Goal: Transaction & Acquisition: Purchase product/service

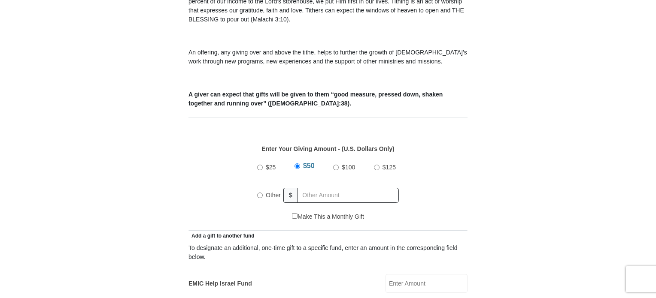
scroll to position [294, 0]
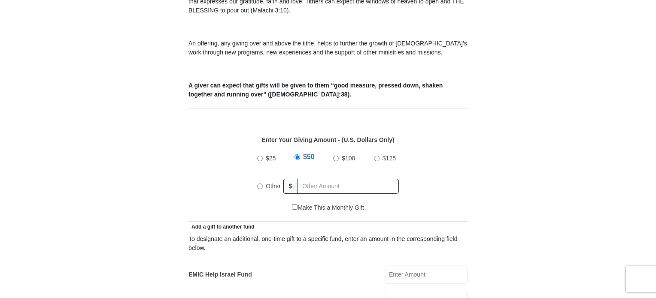
click at [259, 184] on input "Other" at bounding box center [260, 187] width 6 height 6
radio input "true"
click at [316, 179] on input "text" at bounding box center [349, 186] width 98 height 15
type input "325.00"
click at [401, 265] on input "EMIC Help Israel Fund" at bounding box center [426, 274] width 82 height 19
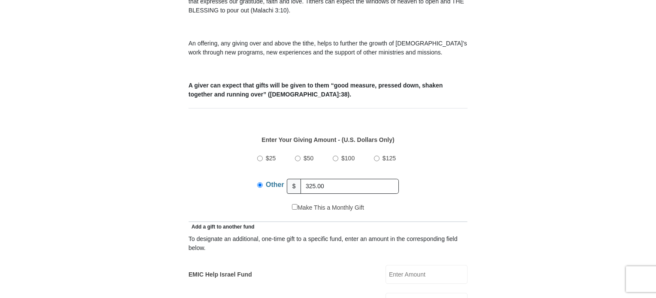
type input "75.00"
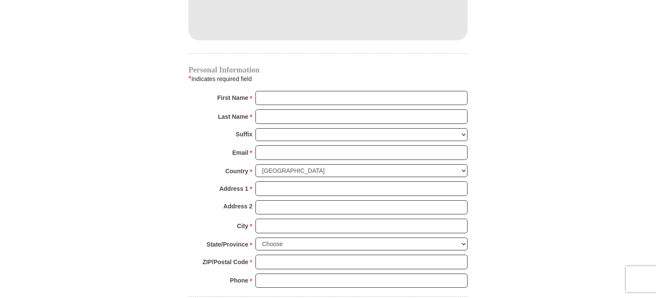
scroll to position [832, 0]
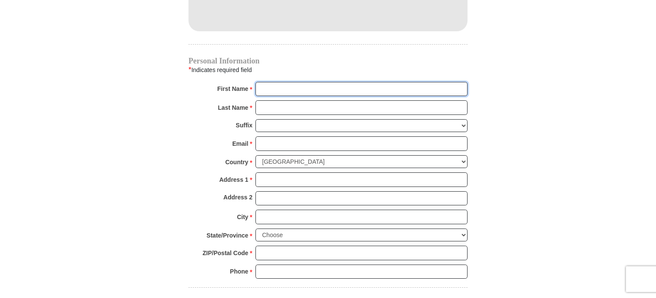
click at [274, 82] on input "First Name *" at bounding box center [361, 89] width 212 height 15
type input "Pamela"
click at [300, 100] on input "Last Name *" at bounding box center [361, 107] width 212 height 15
type input "McNeilly"
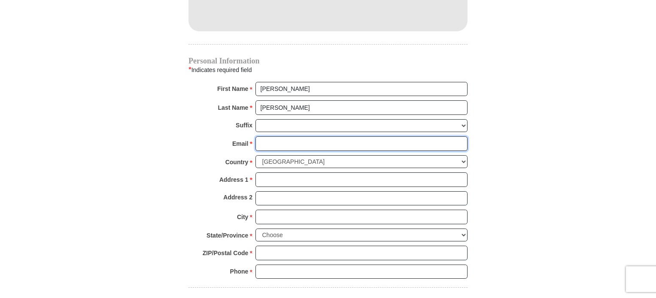
click at [290, 136] on input "Email *" at bounding box center [361, 143] width 212 height 15
type input "pamelamcneilly@yahoo.com"
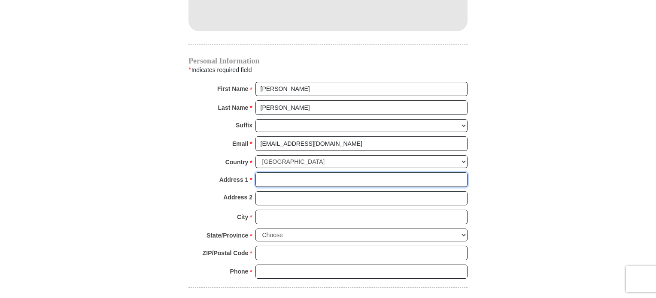
type input "8967 THOMAS LN"
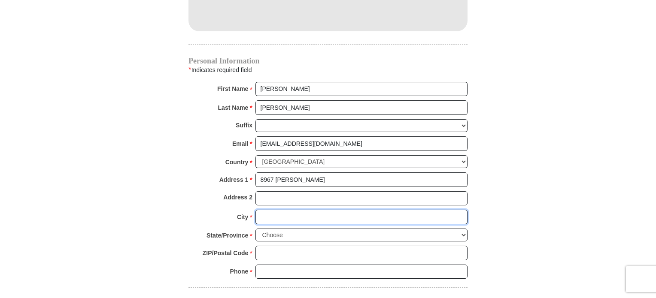
type input "WOODBURY"
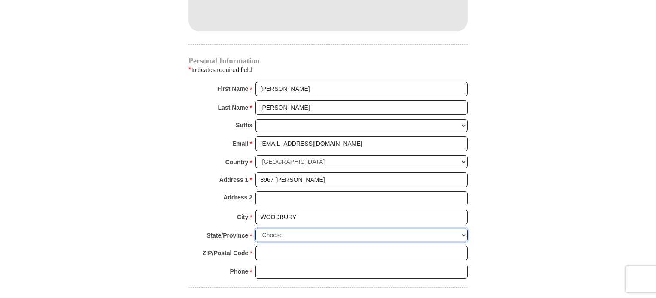
select select "MN"
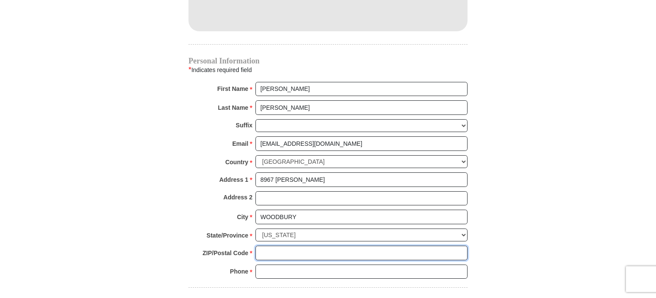
type input "551257603"
type input "6513230396"
click at [293, 246] on input "551257603" at bounding box center [361, 253] width 212 height 15
type input "55125"
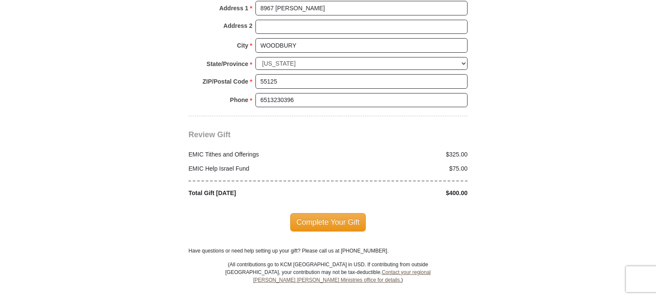
scroll to position [1040, 0]
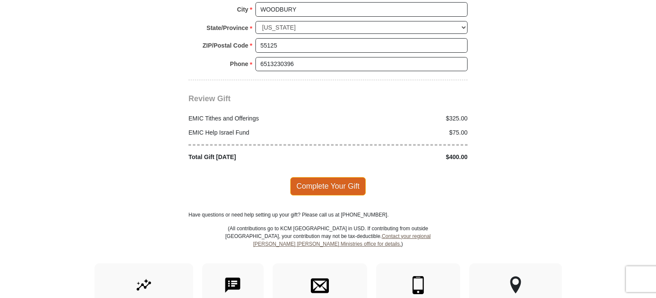
click at [347, 177] on span "Complete Your Gift" at bounding box center [328, 186] width 76 height 18
